Goal: Find specific page/section: Find specific page/section

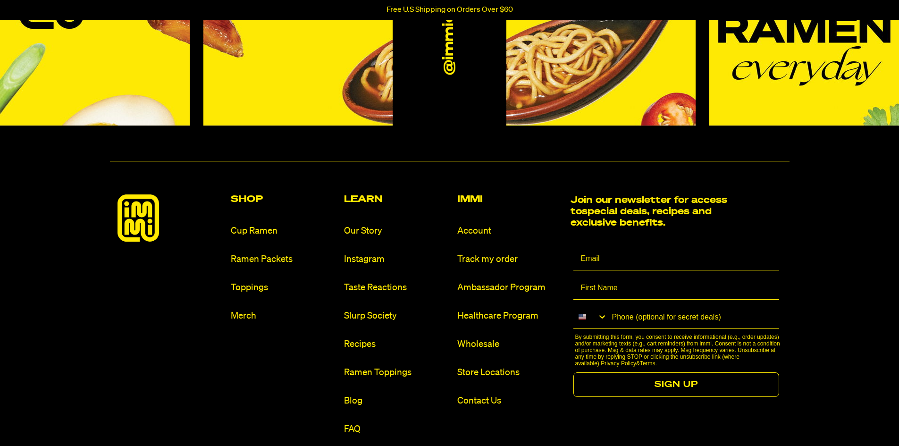
scroll to position [4388, 0]
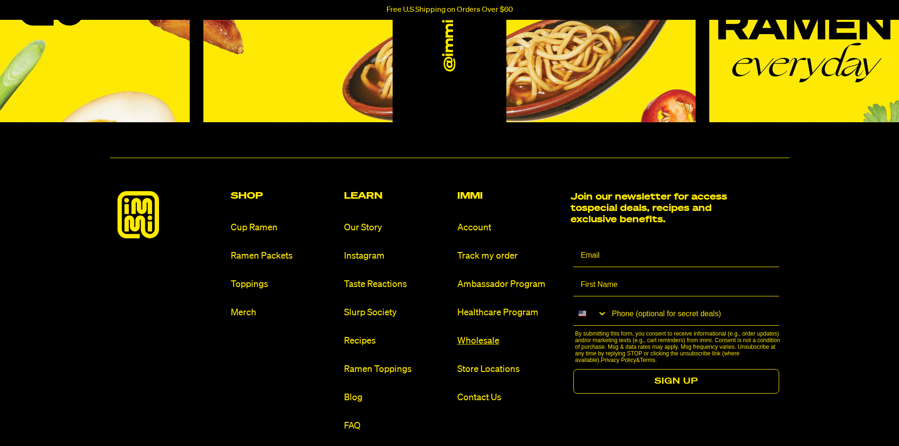
click at [477, 339] on link "Wholesale" at bounding box center [510, 341] width 106 height 13
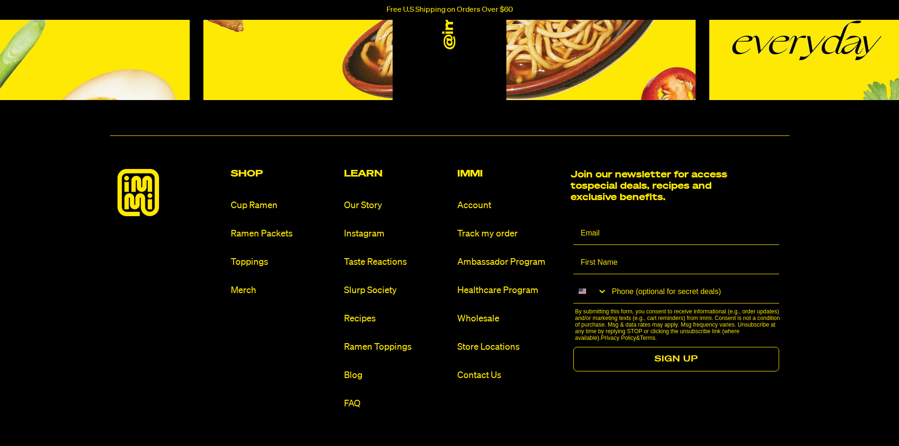
scroll to position [708, 0]
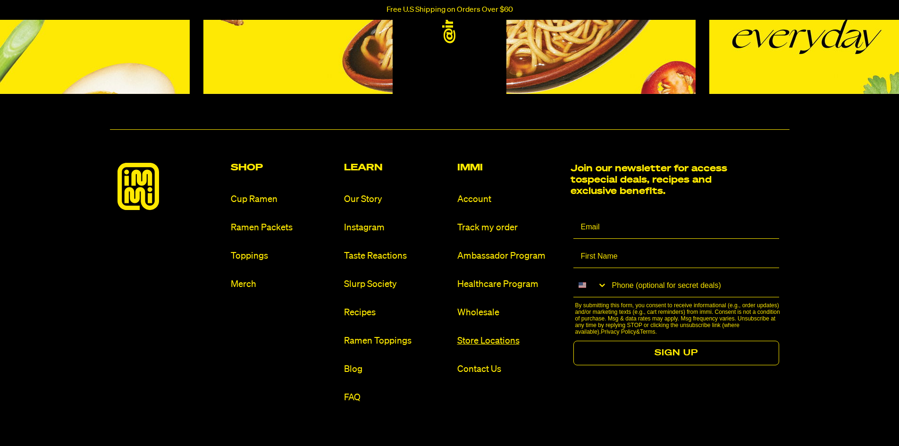
click at [481, 343] on link "Store Locations" at bounding box center [510, 341] width 106 height 13
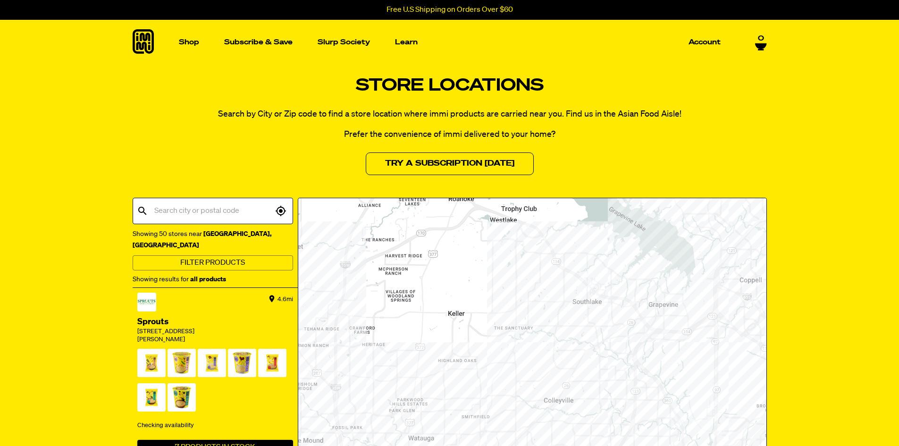
click at [198, 214] on input "text" at bounding box center [212, 211] width 121 height 18
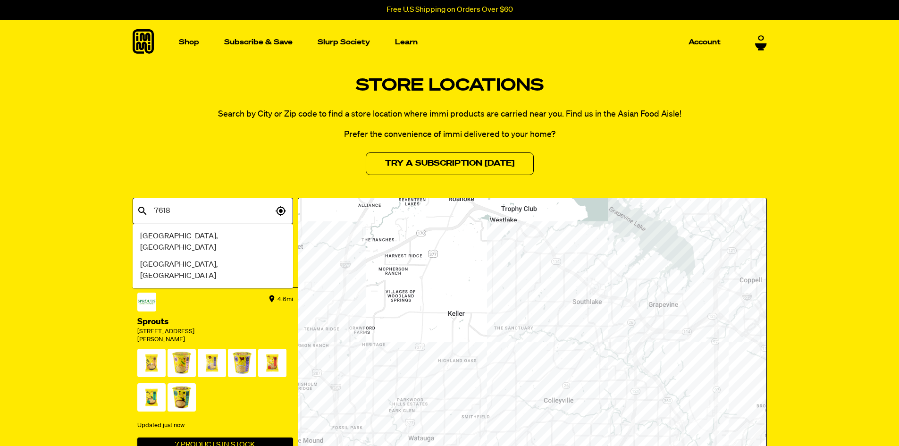
type input "76180"
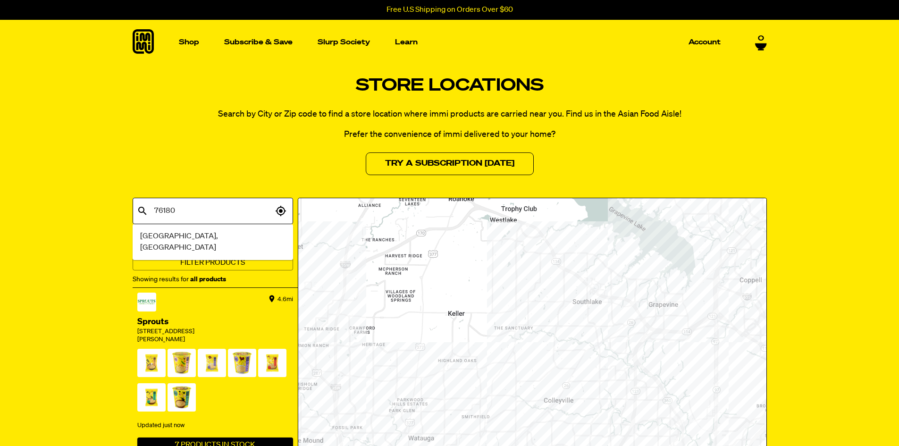
click at [194, 235] on span "North Richland Hills, TX" at bounding box center [212, 242] width 145 height 23
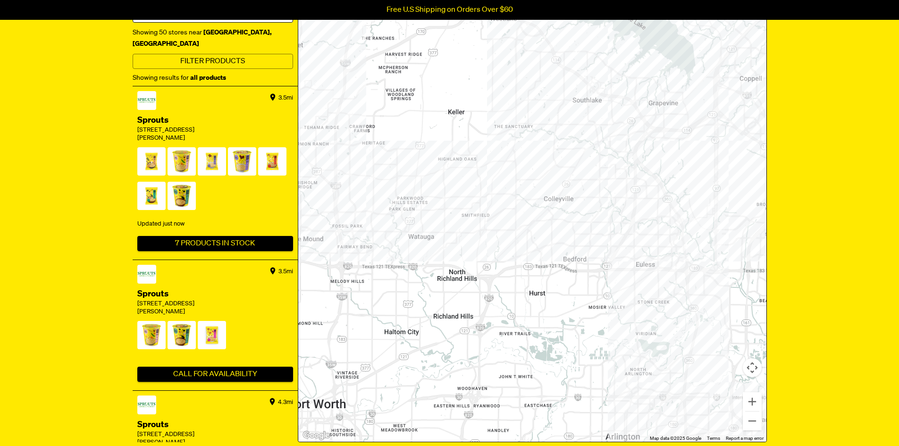
scroll to position [94, 0]
